Goal: Check status: Check status

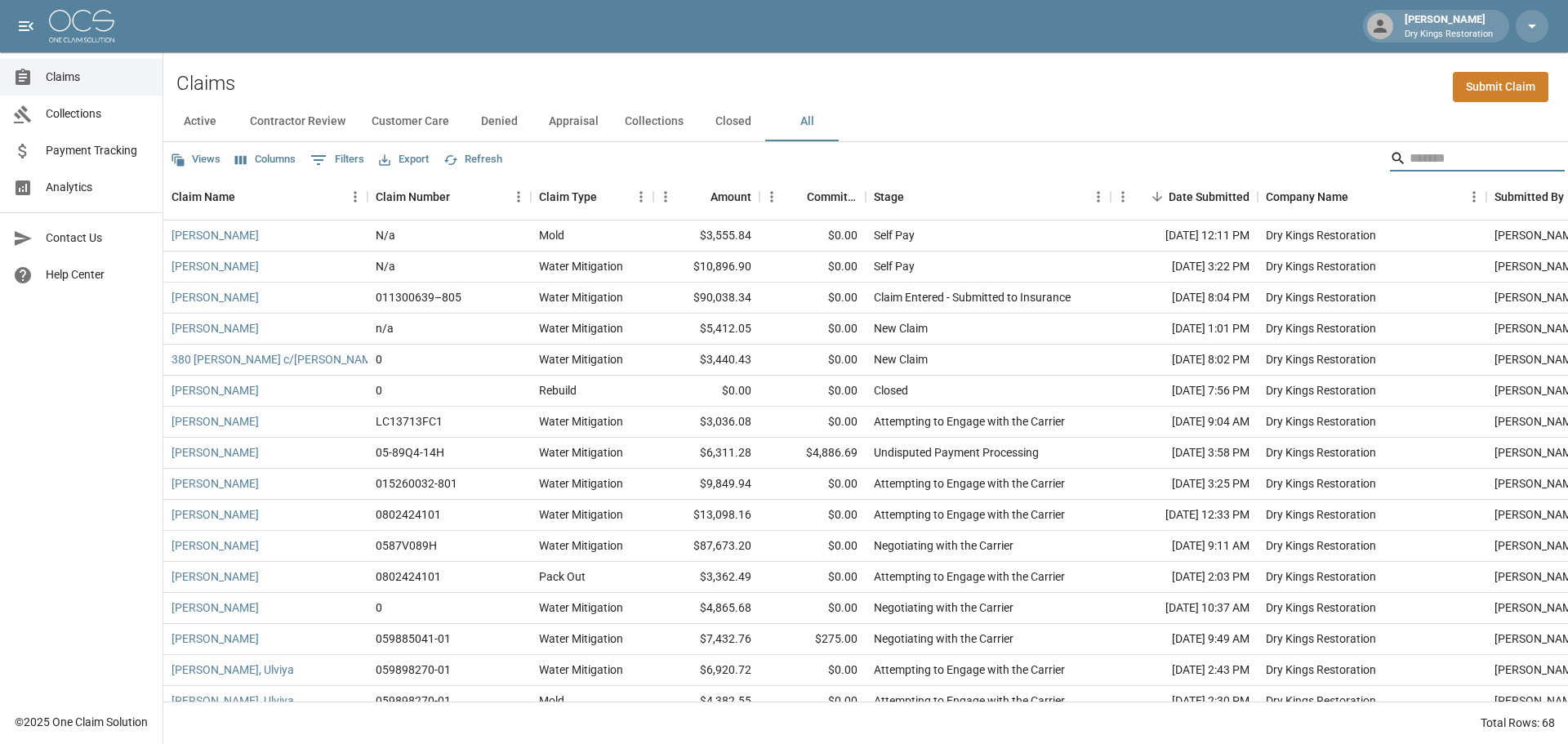
click at [1439, 149] on input "Search" at bounding box center [1474, 159] width 130 height 26
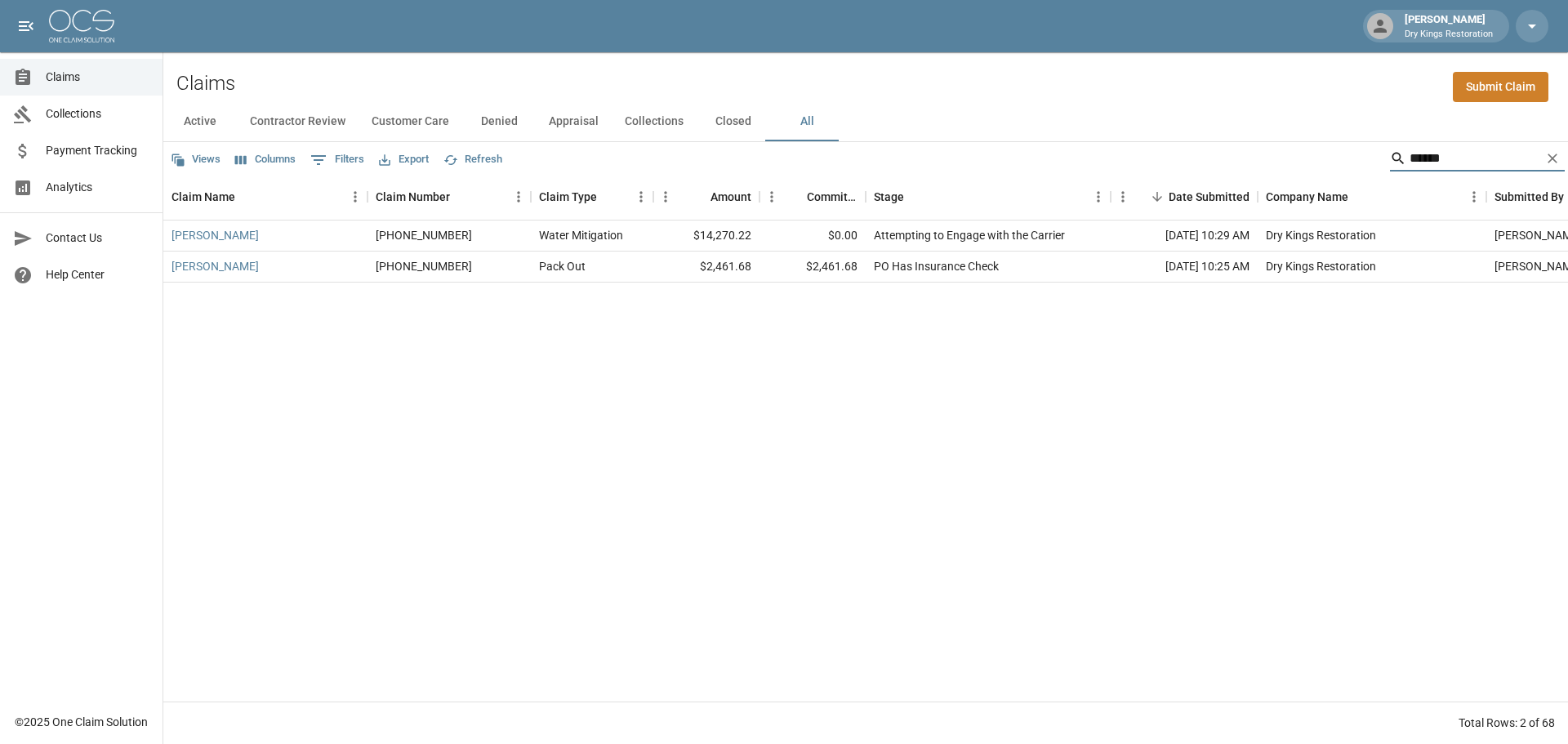
type input "******"
drag, startPoint x: 1550, startPoint y: 164, endPoint x: 1513, endPoint y: 170, distance: 37.5
click at [1550, 164] on icon "Clear" at bounding box center [1552, 158] width 16 height 16
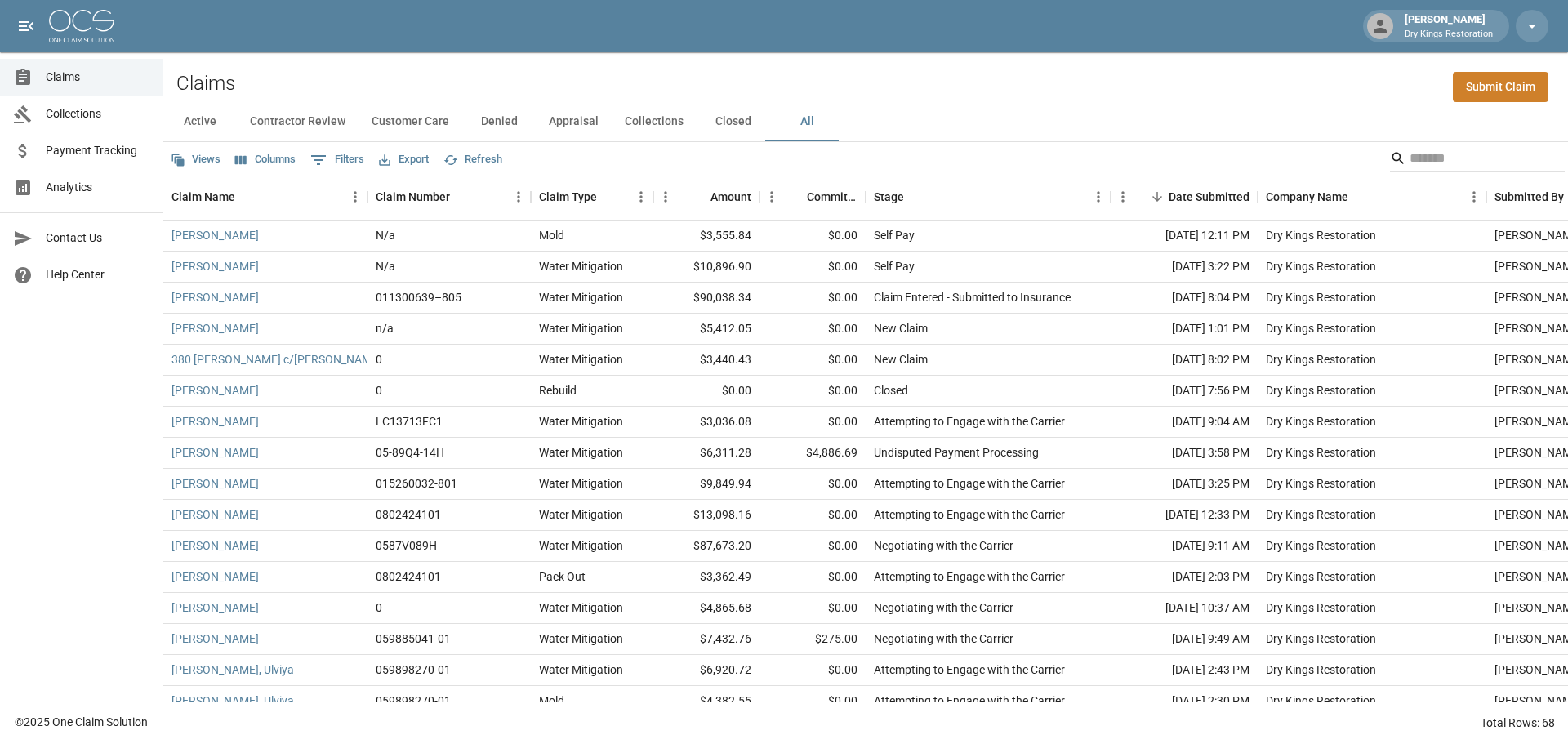
click at [905, 76] on div "Claims Submit Claim" at bounding box center [865, 77] width 1405 height 50
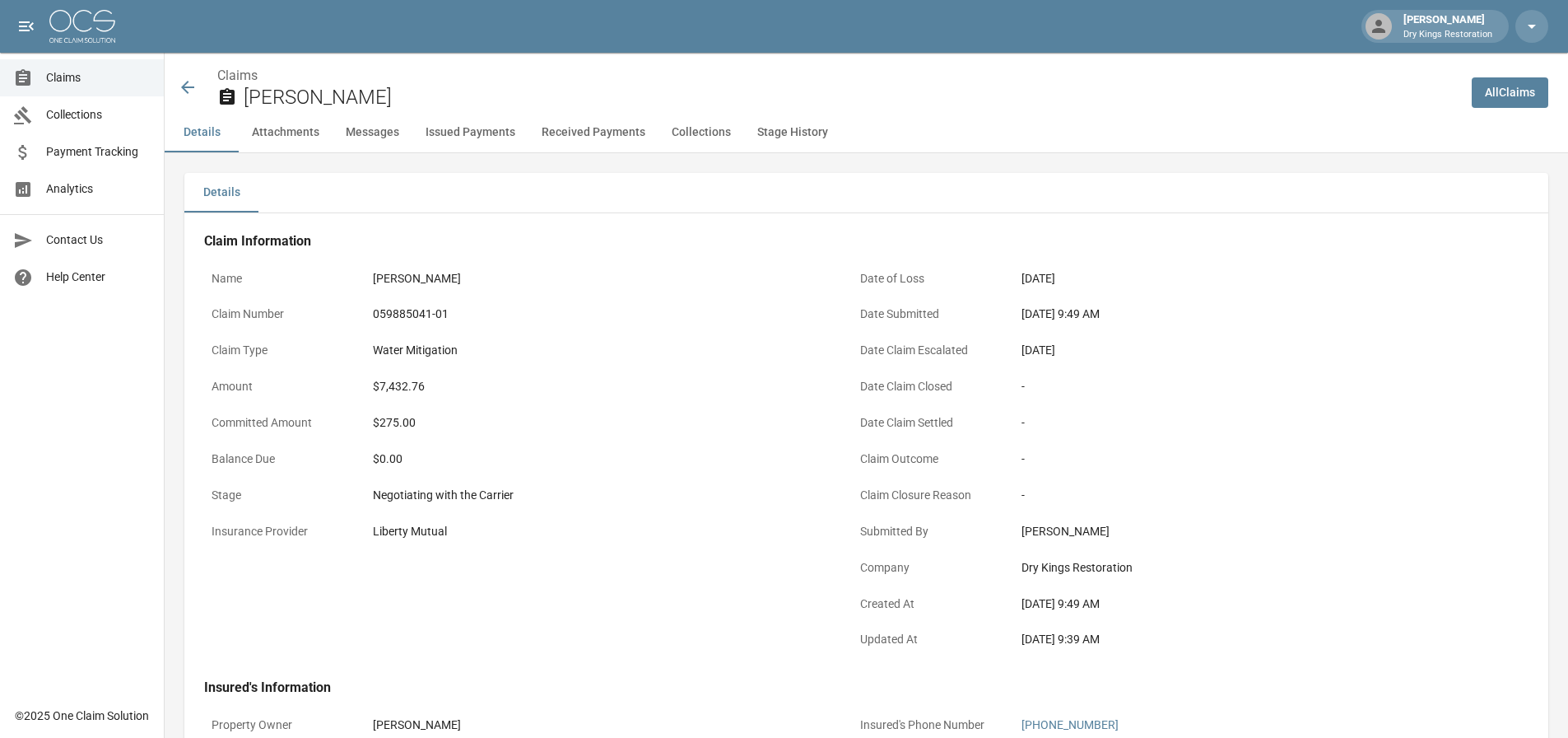
click at [181, 87] on icon at bounding box center [187, 87] width 20 height 20
